Goal: Information Seeking & Learning: Find specific fact

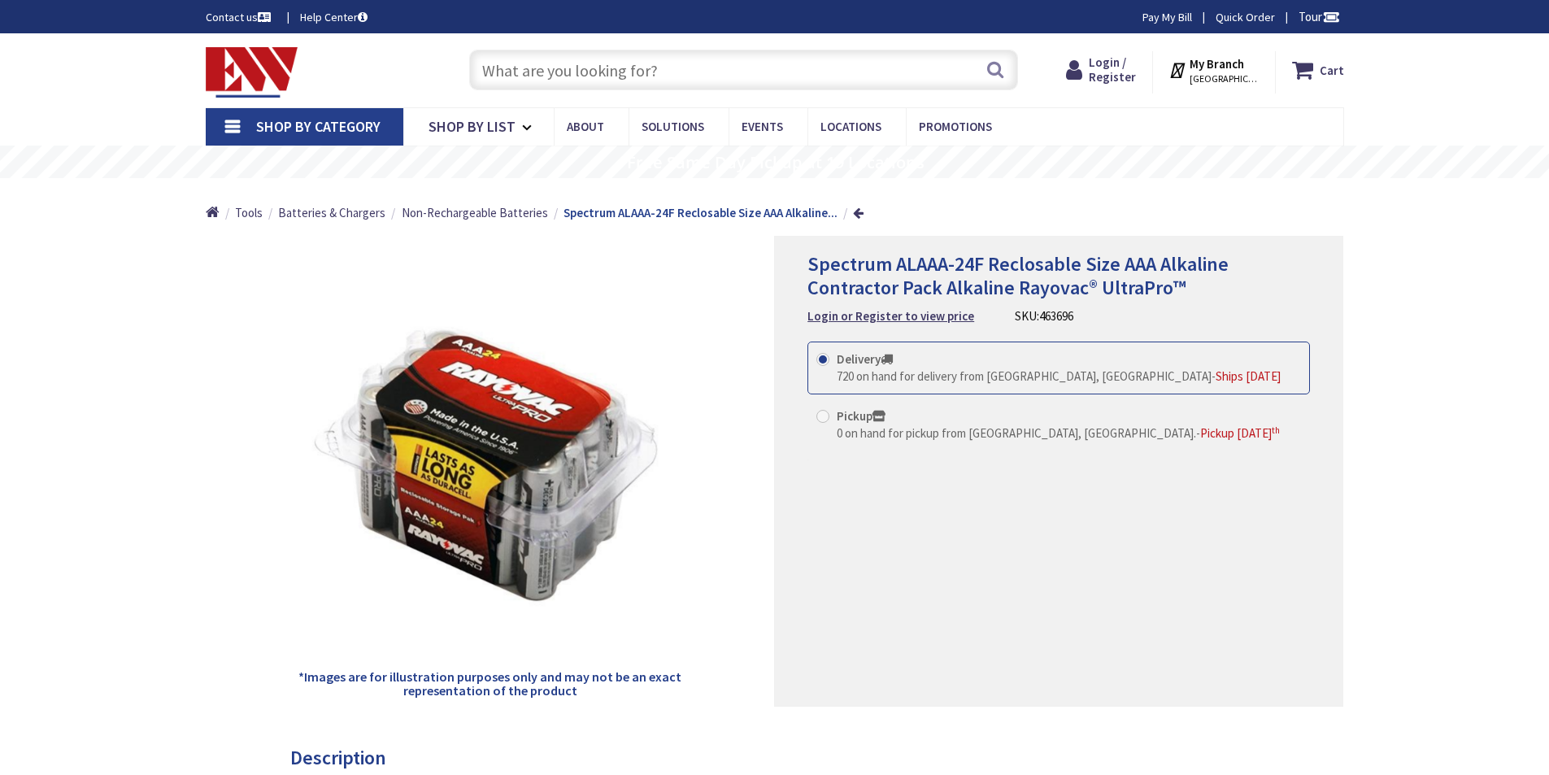
click at [641, 71] on input "text" at bounding box center [743, 70] width 549 height 41
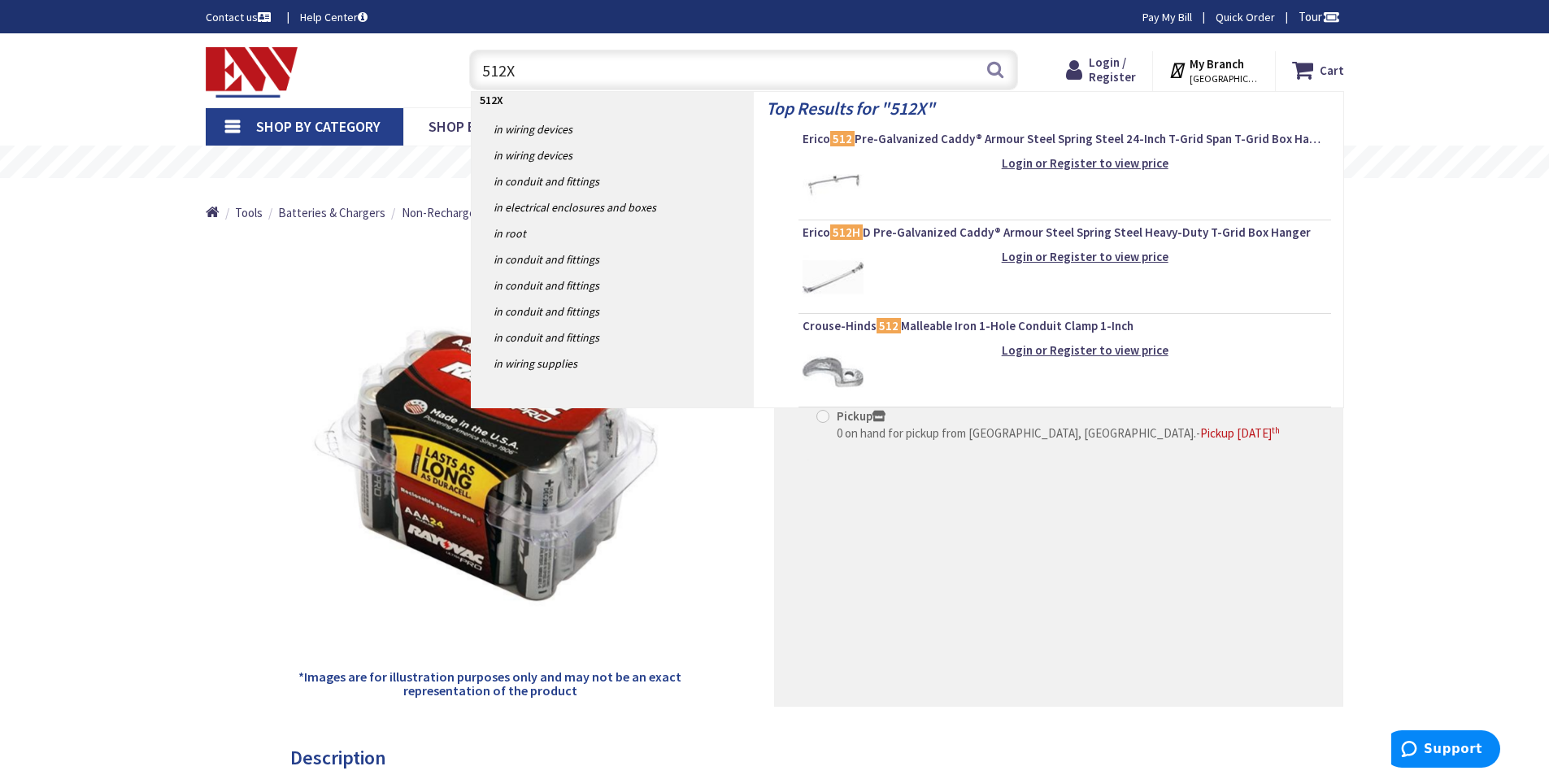
type input "512"
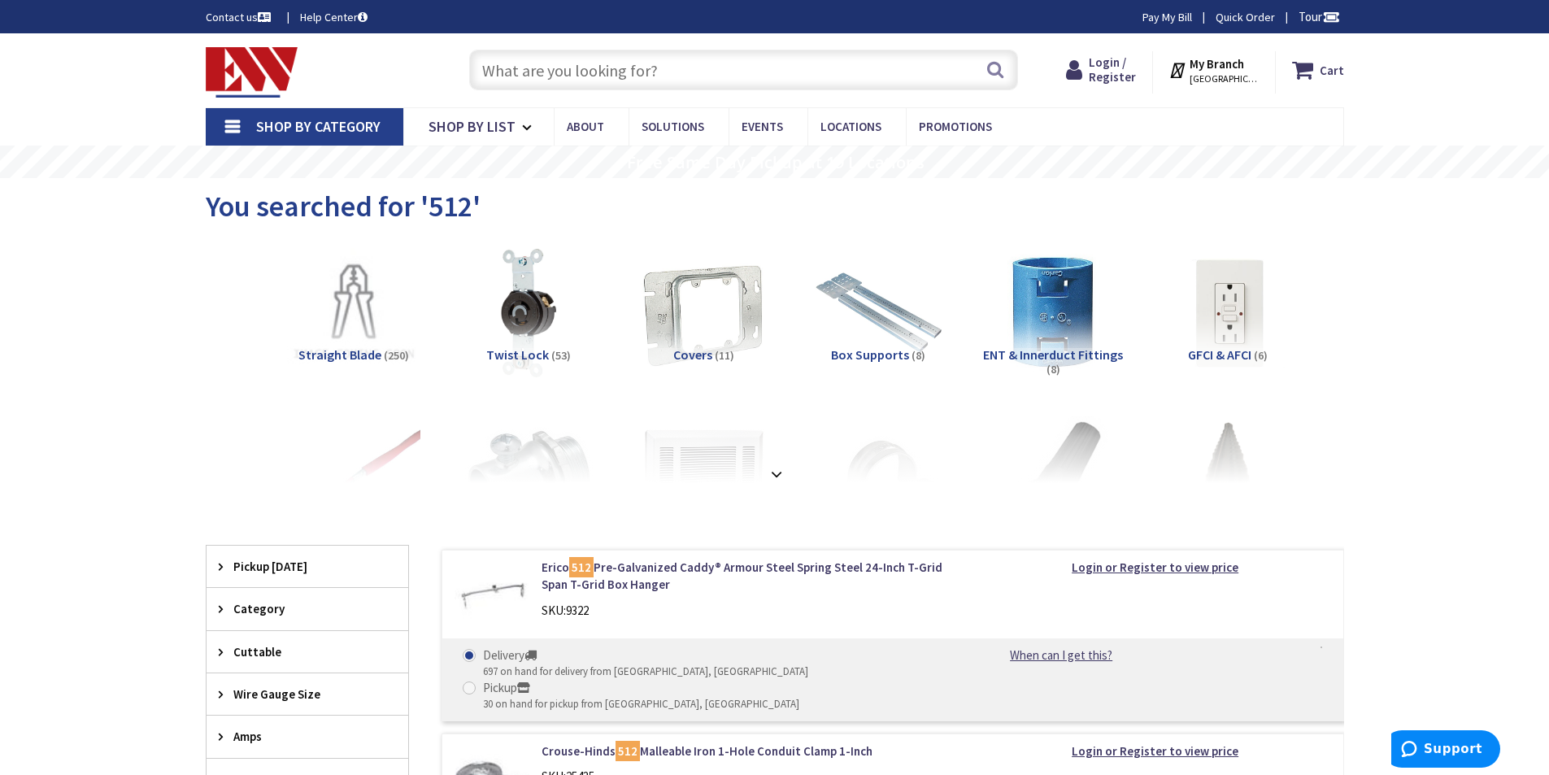
click at [597, 63] on input "text" at bounding box center [743, 70] width 549 height 41
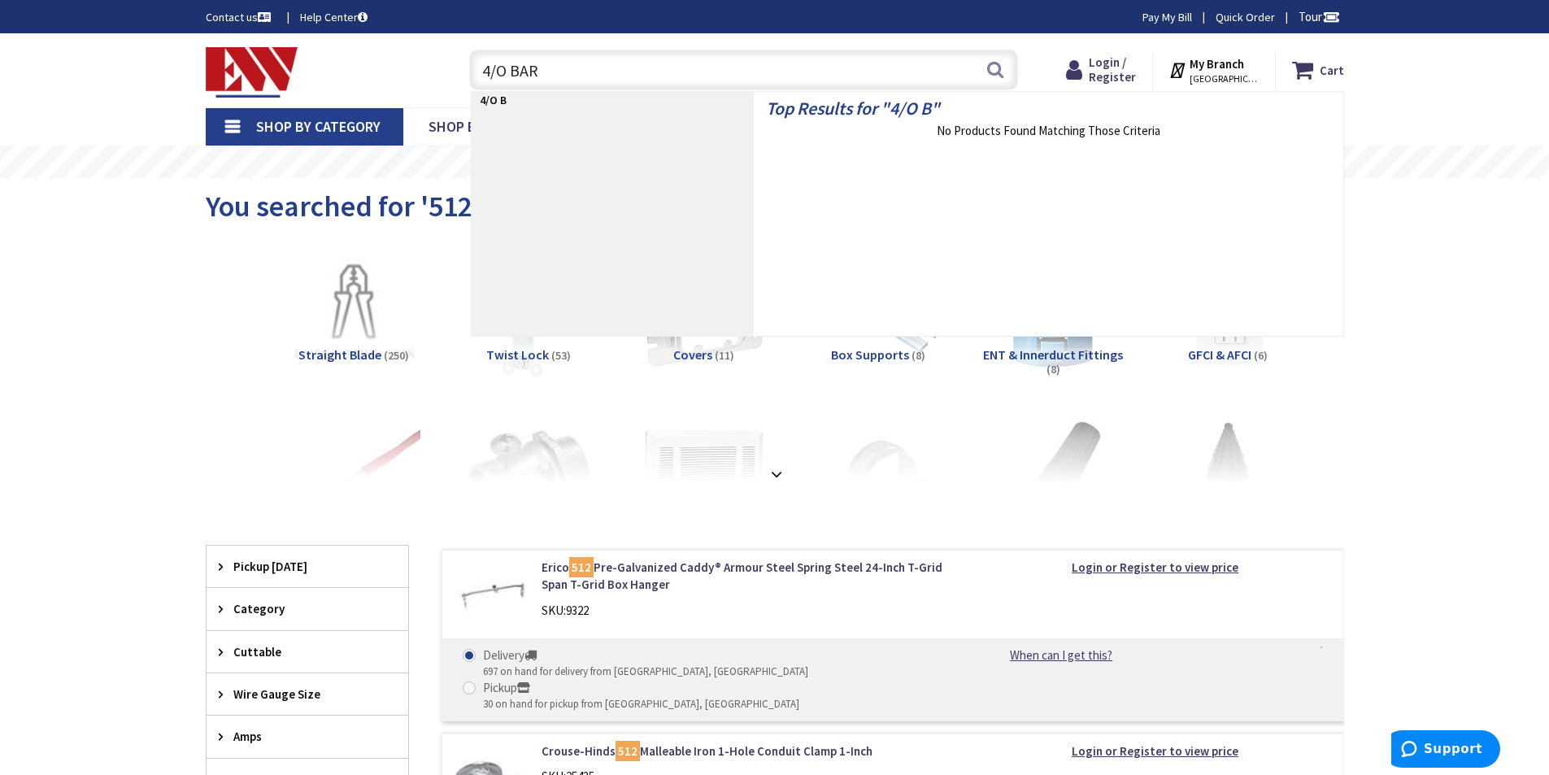
type input "4/O BARE"
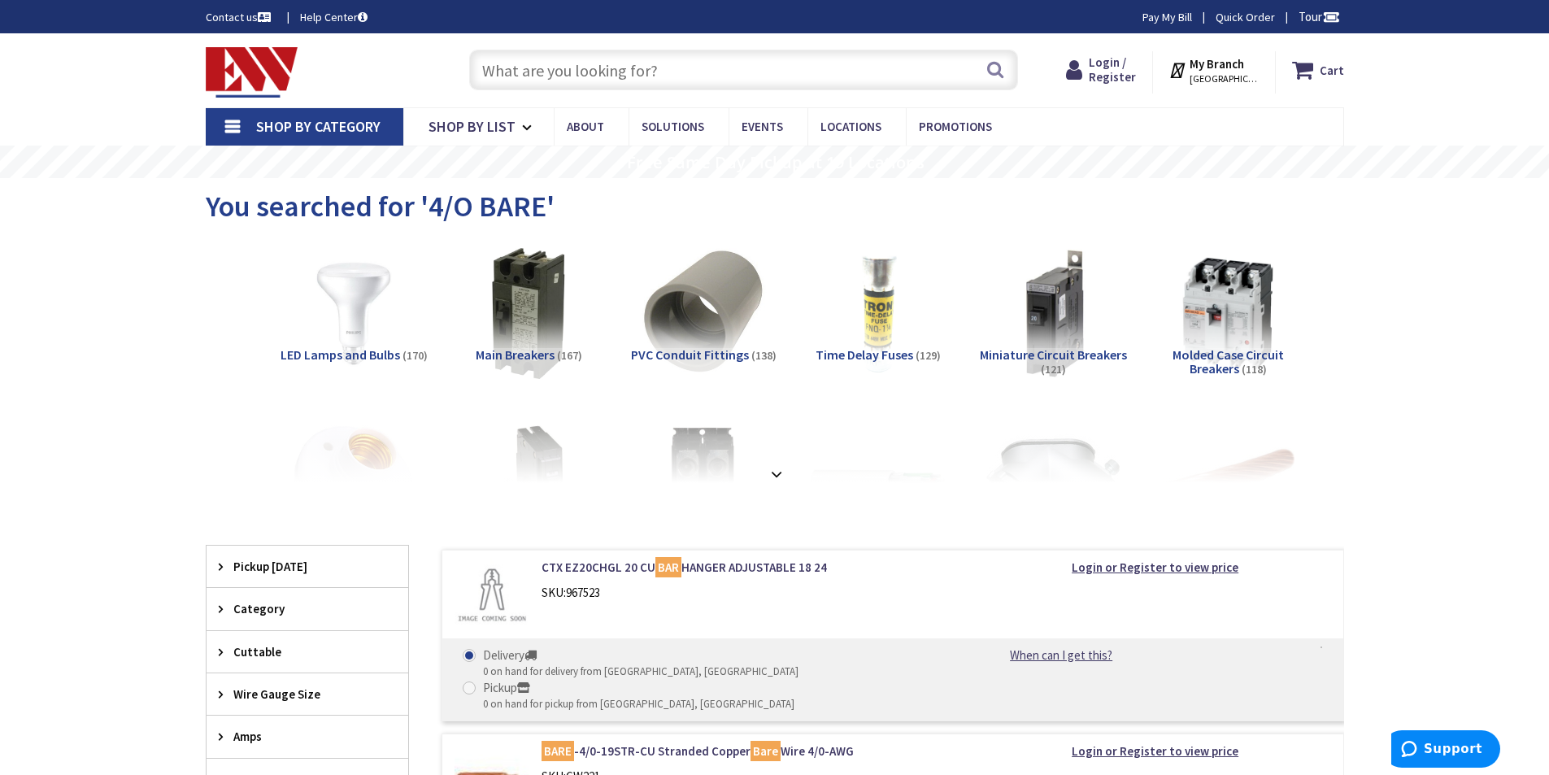
scroll to position [271, 0]
